Goal: Task Accomplishment & Management: Use online tool/utility

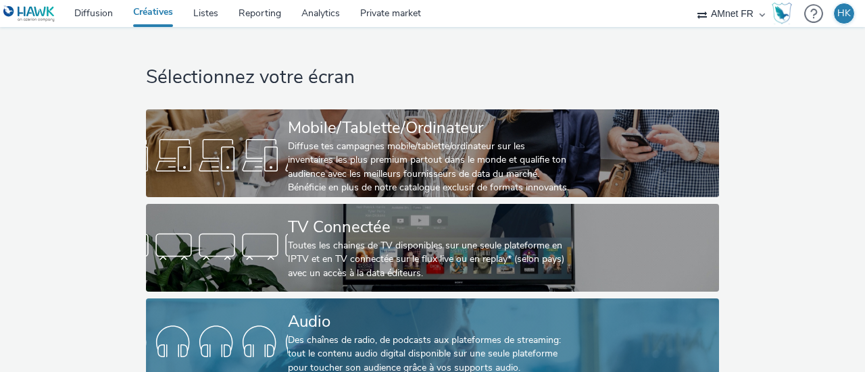
click at [346, 332] on div "Audio" at bounding box center [430, 322] width 284 height 24
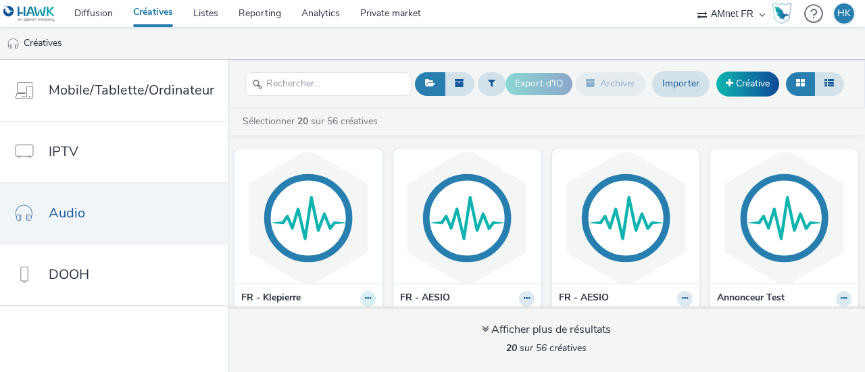
click at [365, 297] on icon at bounding box center [368, 299] width 6 height 8
click at [368, 300] on button at bounding box center [368, 299] width 16 height 16
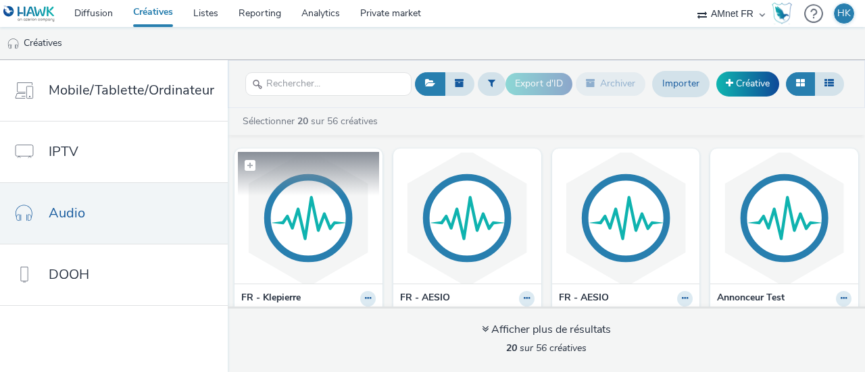
click at [304, 268] on img at bounding box center [308, 218] width 141 height 132
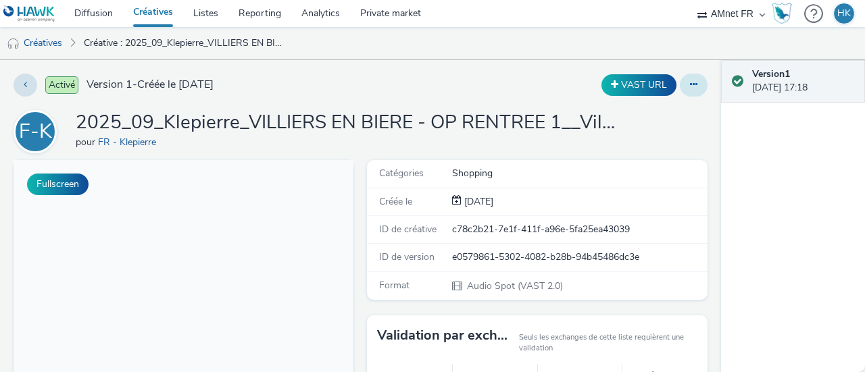
click at [684, 77] on button at bounding box center [694, 85] width 28 height 23
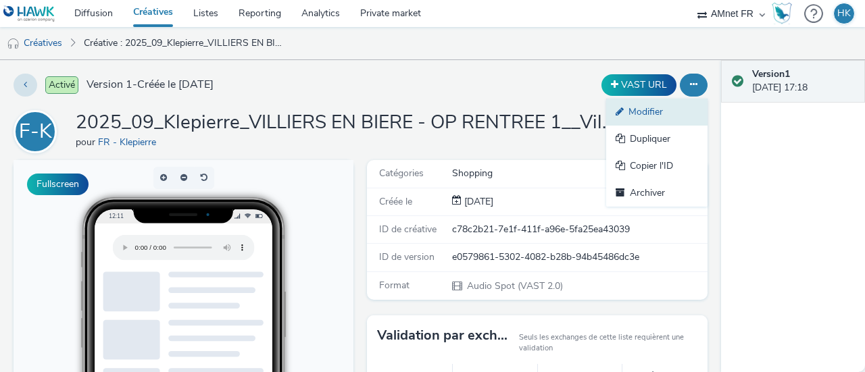
click at [642, 107] on link "Modifier" at bounding box center [656, 112] width 101 height 27
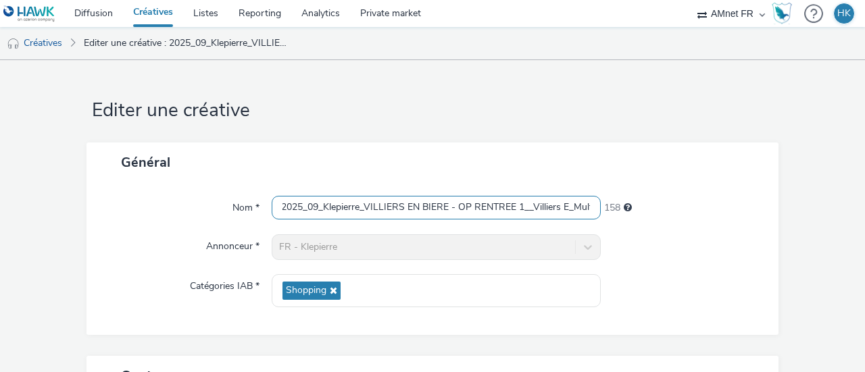
scroll to position [0, 151]
drag, startPoint x: 278, startPoint y: 206, endPoint x: 731, endPoint y: 289, distance: 461.1
click at [731, 289] on div "Nom * 2025_09_Klepierre_VILLIERS EN BIERE - OP RENTREE 1__Villiers E_Multi-devi…" at bounding box center [433, 259] width 692 height 153
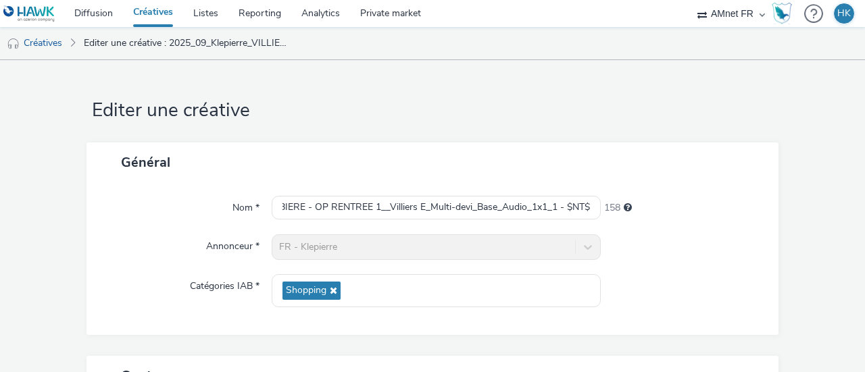
click at [158, 13] on link "Créatives" at bounding box center [153, 13] width 60 height 27
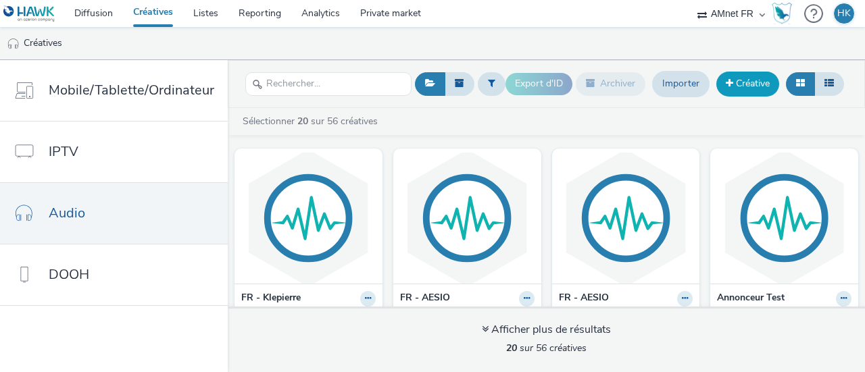
click at [734, 89] on link "Créative" at bounding box center [748, 84] width 63 height 24
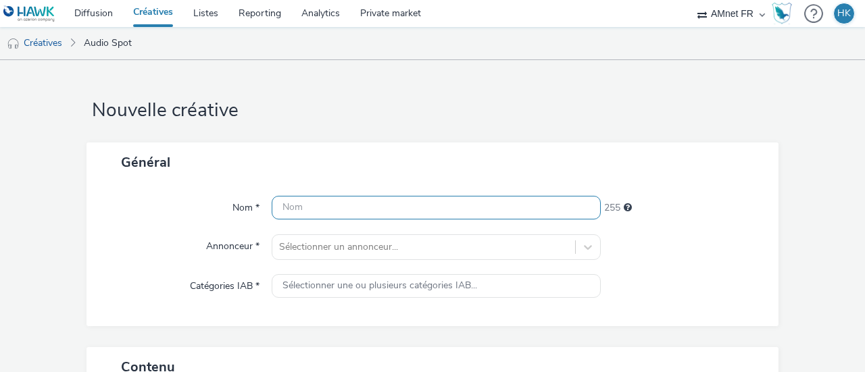
click at [453, 204] on input "text" at bounding box center [436, 208] width 329 height 24
paste input "2025_09_Klepierre_VILLIERS EN BIERE - OP RENTREE 1__Villiers E_Multi-devi_Base_…"
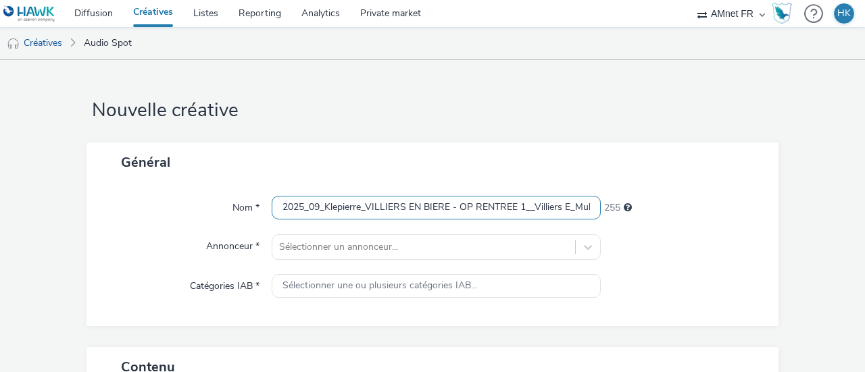
scroll to position [0, 151]
click at [338, 203] on input "2025_09_Klepierre_VILLIERS EN BIERE - OP RENTREE 1__Villiers E_Multi-devi_Base_…" at bounding box center [436, 208] width 329 height 24
drag, startPoint x: 445, startPoint y: 206, endPoint x: 362, endPoint y: 203, distance: 83.2
click at [362, 203] on input "2025_09_Klepierre_VILLIERS EN BIERE - OP RENTREE 1__Villiers E_Multi-devi_Base_…" at bounding box center [436, 208] width 329 height 24
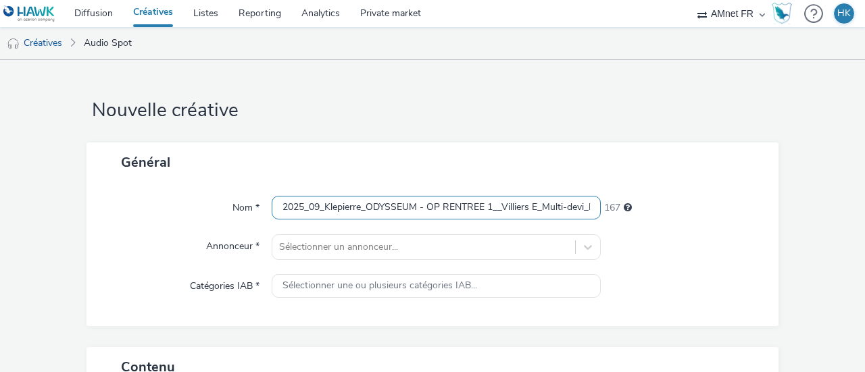
drag, startPoint x: 488, startPoint y: 205, endPoint x: 427, endPoint y: 204, distance: 60.8
click at [427, 204] on input "2025_09_Klepierre_ODYSSEUM - OP RENTREE 1__Villiers E_Multi-devi_Base_Audio_1x1…" at bounding box center [436, 208] width 329 height 24
drag, startPoint x: 502, startPoint y: 206, endPoint x: 468, endPoint y: 206, distance: 33.1
click at [468, 206] on input "2025_09_Klepierre_ODYSSEUM - Primark__Villiers E_Multi-devi_Base_Audio_1x1_1 - …" at bounding box center [436, 208] width 329 height 24
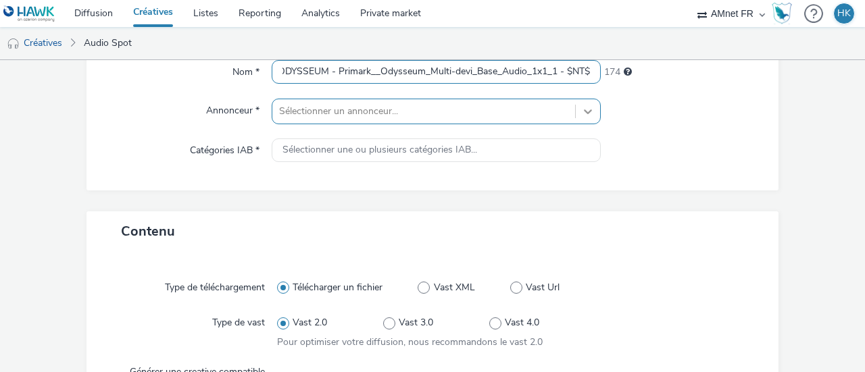
type input "2025_09_Klepierre_ODYSSEUM - Primark__Odysseum_Multi-devi_Base_Audio_1x1_1 - $N…"
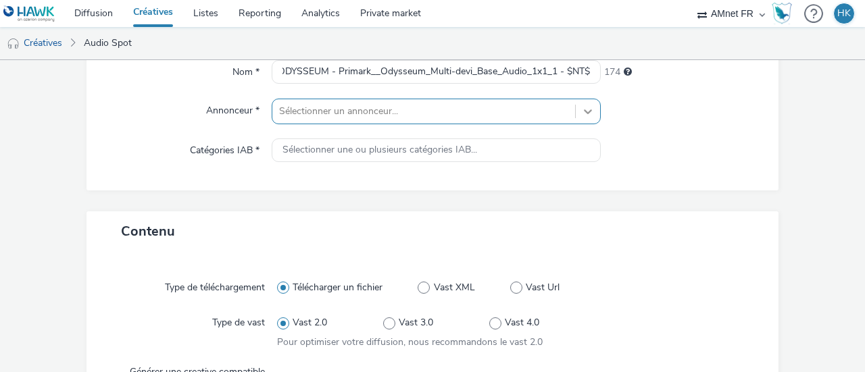
click at [574, 112] on div "Sélectionner un annonceur..." at bounding box center [436, 112] width 329 height 26
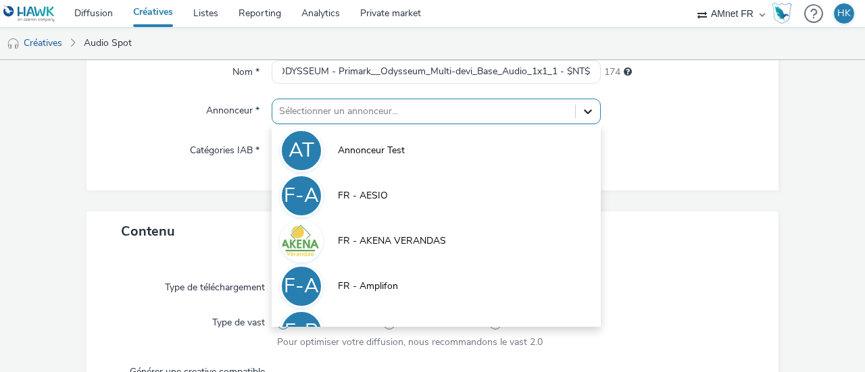
scroll to position [155, 0]
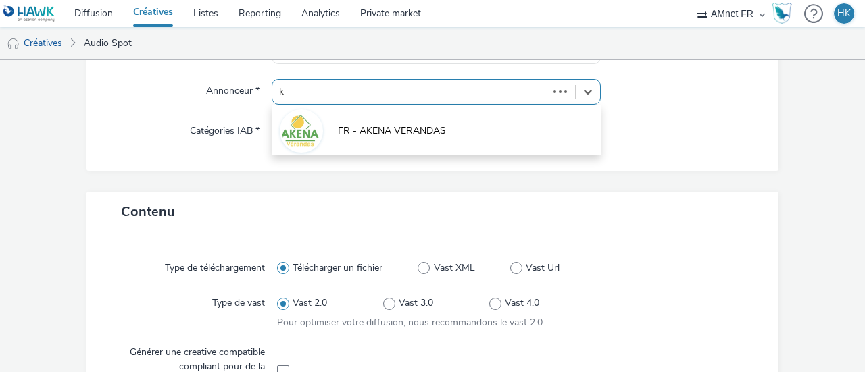
type input "kl"
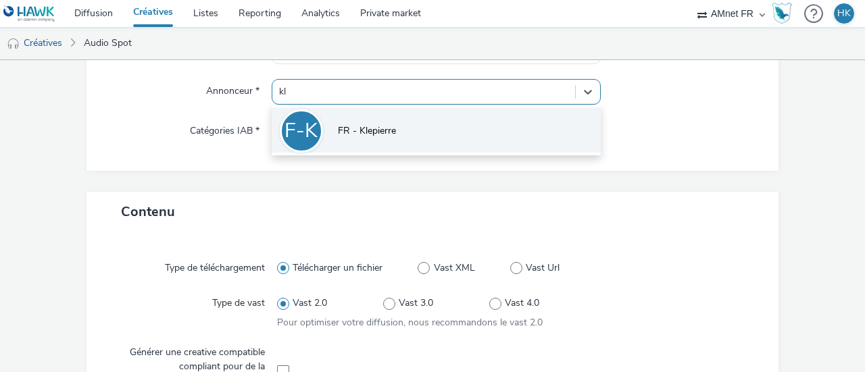
click at [472, 112] on li "F-K FR - [PERSON_NAME]" at bounding box center [436, 129] width 329 height 45
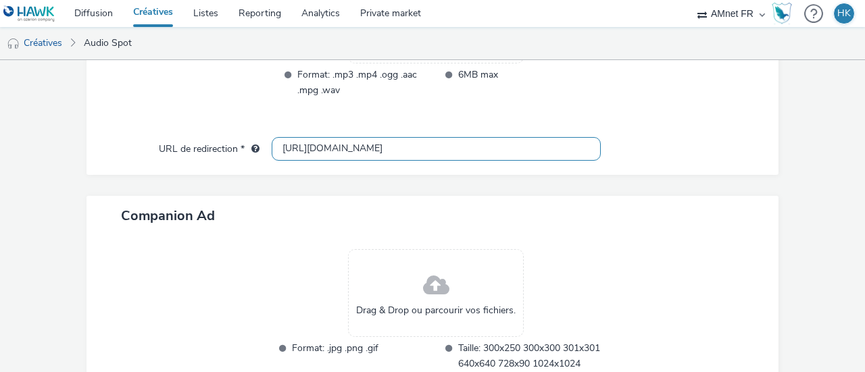
scroll to position [0, 0]
drag, startPoint x: 385, startPoint y: 149, endPoint x: 206, endPoint y: 135, distance: 180.4
paste input "s://[DOMAIN_NAME][URL]"
type input "[URL][DOMAIN_NAME]"
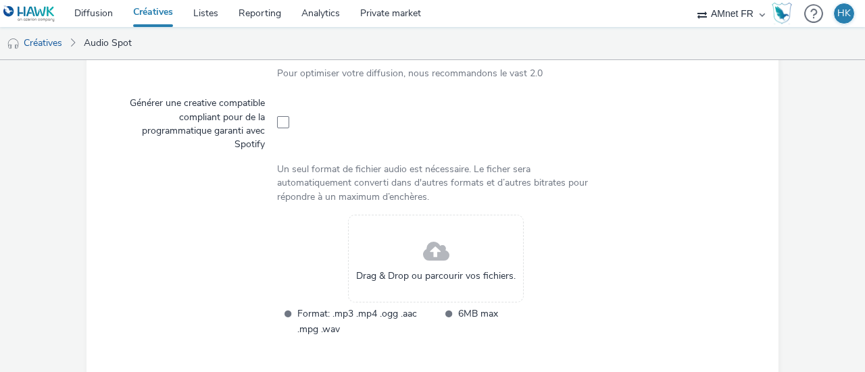
scroll to position [406, 0]
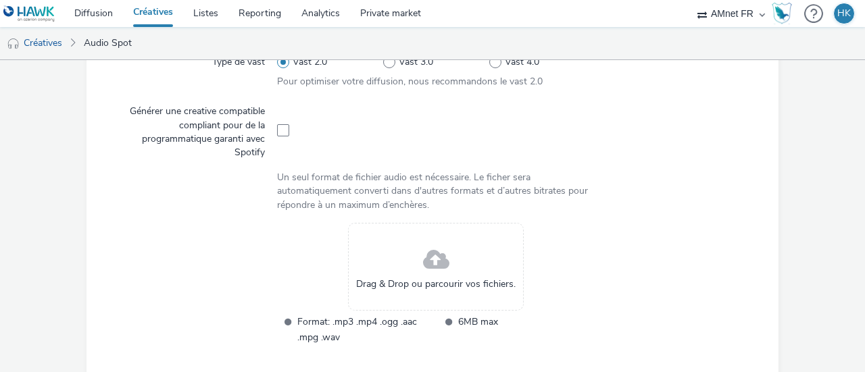
click at [456, 273] on div "Drag & Drop ou parcourir vos fichiers." at bounding box center [436, 267] width 176 height 88
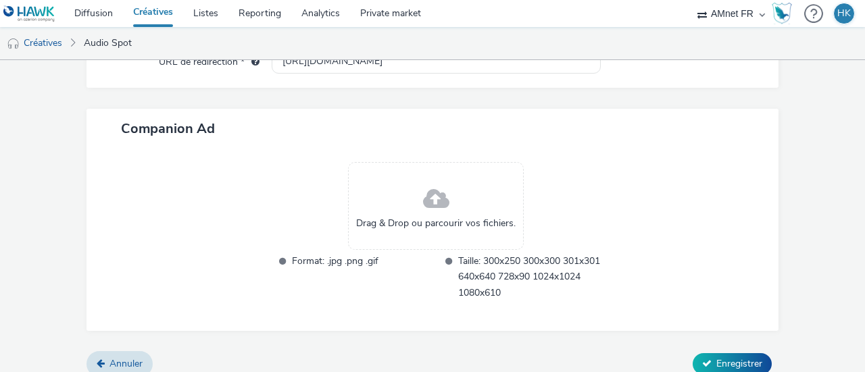
scroll to position [667, 0]
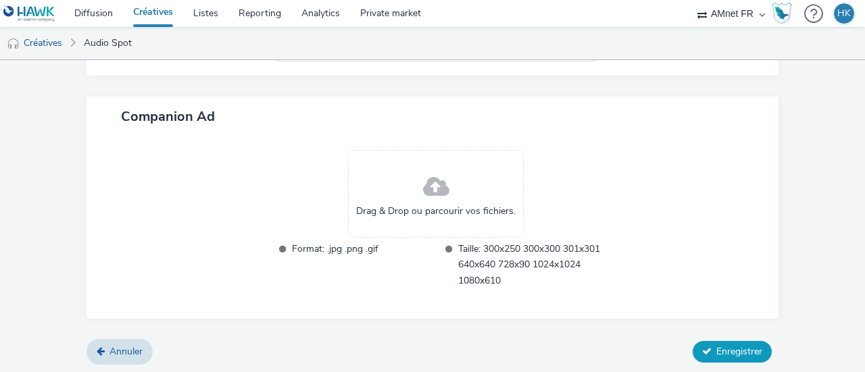
click at [733, 347] on span "Enregistrer" at bounding box center [740, 351] width 46 height 13
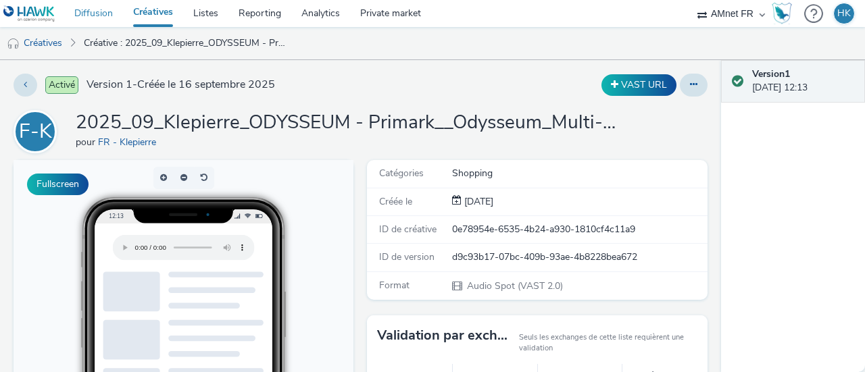
click at [97, 10] on link "Diffusion" at bounding box center [93, 13] width 59 height 27
